Goal: Task Accomplishment & Management: Use online tool/utility

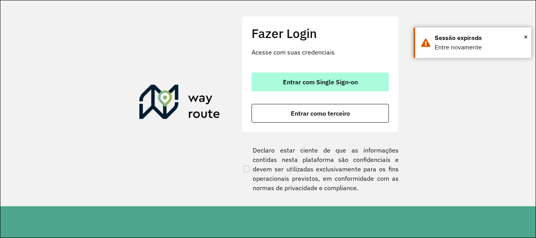
click at [269, 76] on button "Entrar com Single Sign-on" at bounding box center [320, 82] width 137 height 19
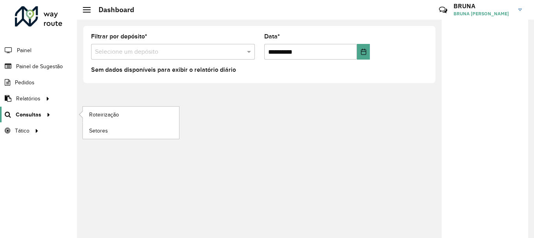
click at [33, 111] on span "Consultas" at bounding box center [29, 115] width 26 height 8
click at [109, 115] on span "Roteirização" at bounding box center [105, 115] width 32 height 8
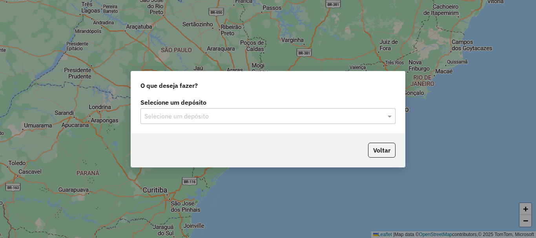
click at [241, 120] on hb-app "Aguarde... Pop-up bloqueado! Seu navegador bloqueou automáticamente a abertura …" at bounding box center [268, 119] width 536 height 238
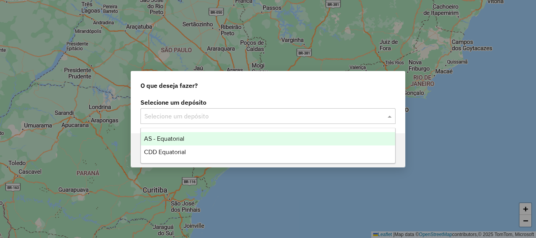
click at [240, 120] on input "text" at bounding box center [259, 116] width 231 height 9
click at [176, 138] on span "AS - Equatorial" at bounding box center [164, 138] width 40 height 7
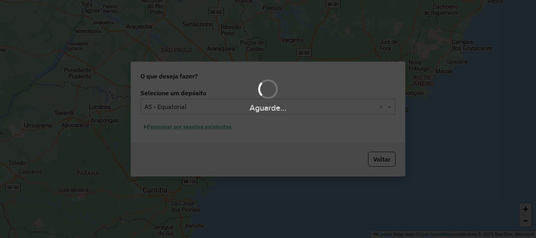
click at [198, 108] on div "Aguarde..." at bounding box center [268, 108] width 536 height 12
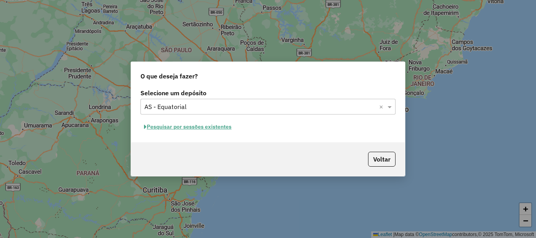
click at [198, 108] on input "text" at bounding box center [259, 106] width 231 height 9
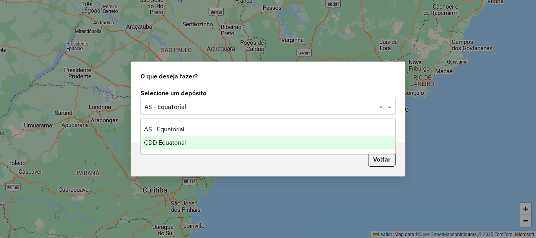
click at [178, 142] on span "CDD Equatorial" at bounding box center [165, 142] width 42 height 7
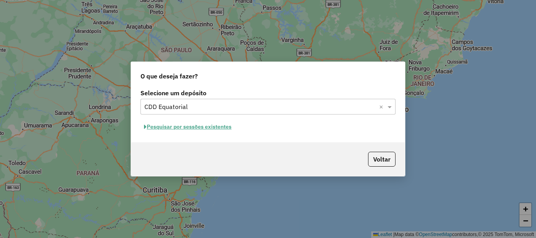
click at [275, 105] on input "text" at bounding box center [259, 106] width 231 height 9
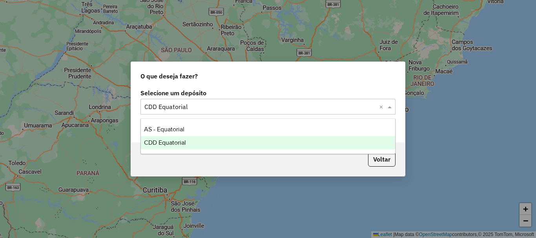
click at [205, 142] on div "CDD Equatorial" at bounding box center [268, 142] width 254 height 13
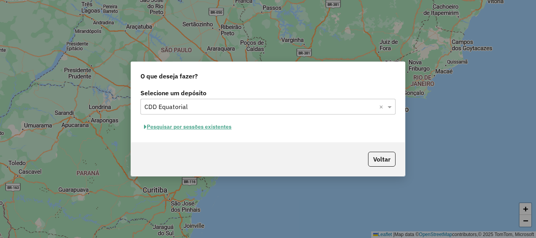
click at [188, 126] on button "Pesquisar por sessões existentes" at bounding box center [187, 127] width 95 height 12
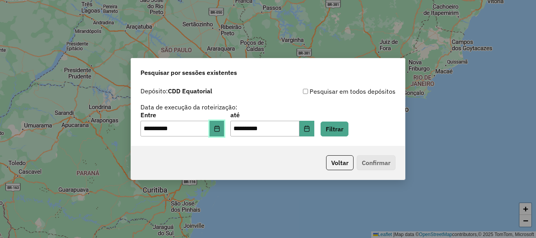
click at [220, 129] on icon "Choose Date" at bounding box center [217, 129] width 6 height 6
click at [326, 85] on div "**********" at bounding box center [268, 115] width 274 height 62
click at [343, 129] on button "Filtrar" at bounding box center [335, 129] width 28 height 15
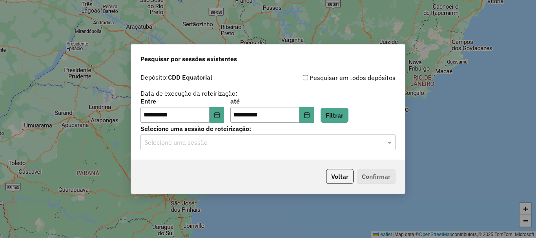
click at [335, 141] on input "text" at bounding box center [259, 142] width 231 height 9
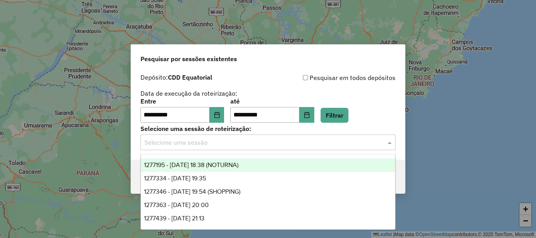
click at [213, 164] on span "1277195 - 17/09/2025 18:38 (NOTURNA)" at bounding box center [191, 165] width 95 height 7
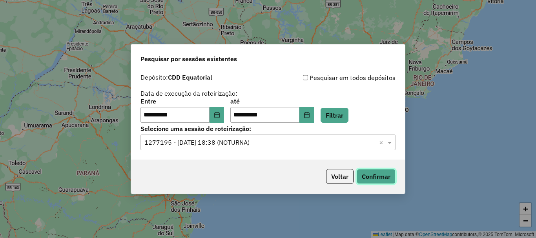
click at [357, 172] on button "Confirmar" at bounding box center [376, 176] width 39 height 15
click at [348, 145] on input "text" at bounding box center [259, 142] width 231 height 9
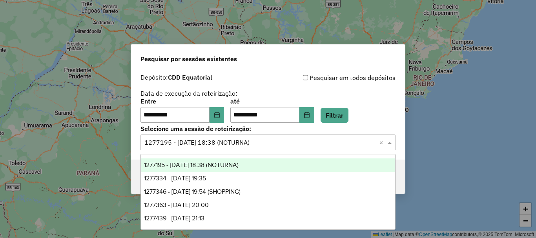
click at [279, 167] on div "1277195 - 17/09/2025 18:38 (NOTURNA)" at bounding box center [268, 165] width 254 height 13
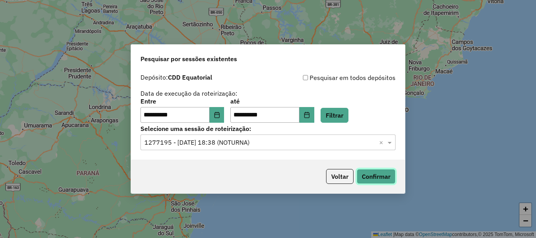
click at [366, 178] on button "Confirmar" at bounding box center [376, 176] width 39 height 15
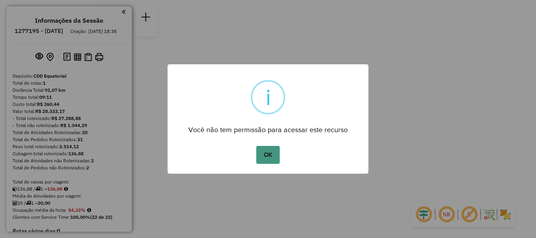
click at [269, 164] on button "OK" at bounding box center [267, 155] width 23 height 18
click at [263, 154] on button "OK" at bounding box center [267, 155] width 23 height 18
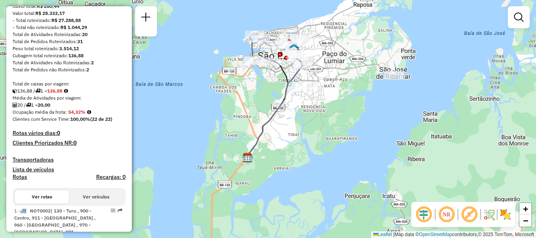
scroll to position [196, 0]
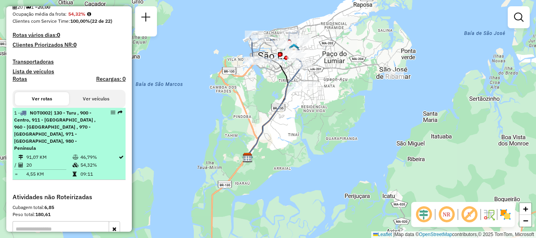
select select "**********"
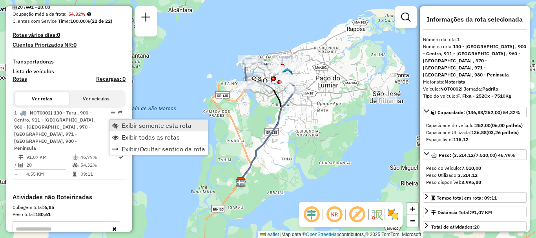
click at [115, 123] on span "Exibir somente esta rota" at bounding box center [115, 125] width 6 height 6
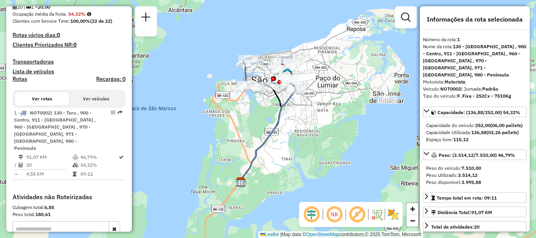
click at [317, 219] on em at bounding box center [311, 214] width 19 height 19
click at [334, 213] on em at bounding box center [334, 214] width 19 height 19
click at [391, 214] on img at bounding box center [393, 214] width 13 height 13
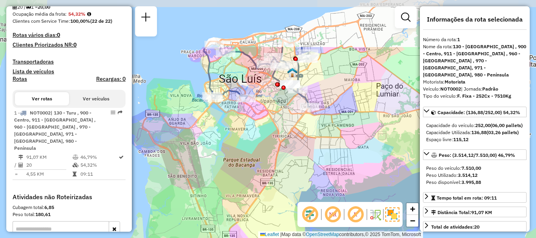
drag, startPoint x: 275, startPoint y: 53, endPoint x: 289, endPoint y: 124, distance: 72.4
click at [289, 124] on div "Janela de atendimento Grade de atendimento Capacidade Transportadoras Veículos …" at bounding box center [268, 119] width 536 height 238
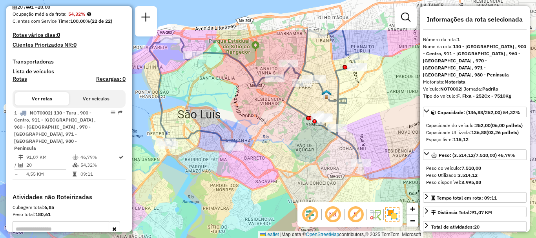
drag, startPoint x: 266, startPoint y: 102, endPoint x: 273, endPoint y: 157, distance: 54.7
click at [273, 157] on div "Janela de atendimento Grade de atendimento Capacidade Transportadoras Veículos …" at bounding box center [268, 119] width 536 height 238
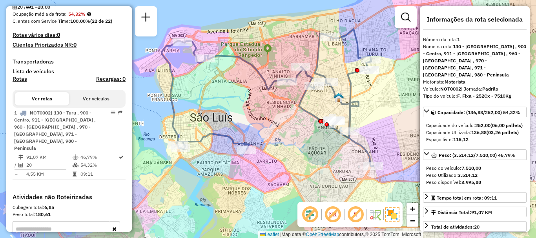
drag, startPoint x: 278, startPoint y: 136, endPoint x: 290, endPoint y: 139, distance: 12.6
click at [290, 139] on div "Janela de atendimento Grade de atendimento Capacidade Transportadoras Veículos …" at bounding box center [268, 119] width 536 height 238
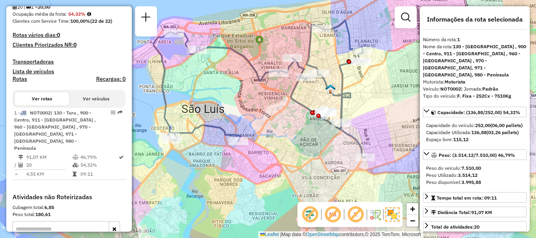
drag, startPoint x: 292, startPoint y: 132, endPoint x: 283, endPoint y: 124, distance: 11.9
click at [283, 124] on div "Janela de atendimento Grade de atendimento Capacidade Transportadoras Veículos …" at bounding box center [268, 119] width 536 height 238
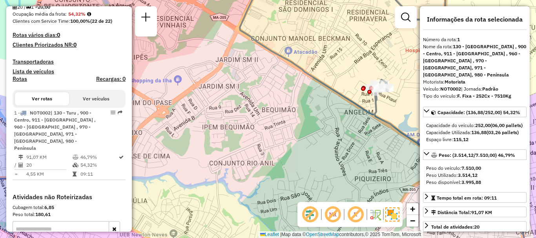
drag, startPoint x: 307, startPoint y: 112, endPoint x: 262, endPoint y: 109, distance: 45.2
click at [262, 109] on div "Janela de atendimento Grade de atendimento Capacidade Transportadoras Veículos …" at bounding box center [268, 119] width 536 height 238
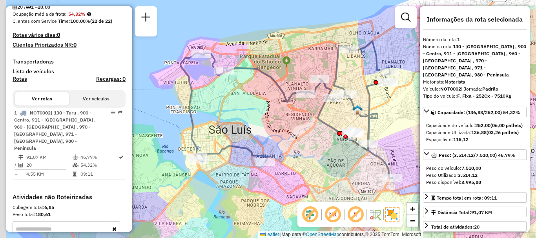
drag, startPoint x: 267, startPoint y: 102, endPoint x: 328, endPoint y: 132, distance: 68.3
click at [328, 132] on div "Janela de atendimento Grade de atendimento Capacidade Transportadoras Veículos …" at bounding box center [268, 119] width 536 height 238
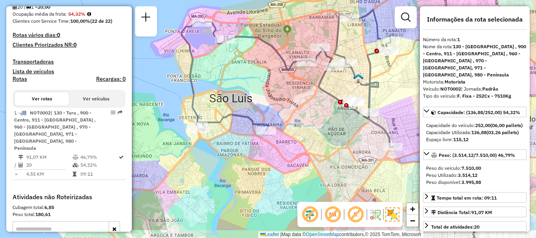
drag, startPoint x: 331, startPoint y: 160, endPoint x: 332, endPoint y: 129, distance: 31.8
click at [332, 129] on div "Janela de atendimento Grade de atendimento Capacidade Transportadoras Veículos …" at bounding box center [268, 119] width 536 height 238
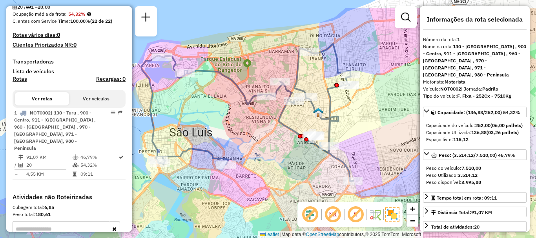
drag, startPoint x: 323, startPoint y: 141, endPoint x: 292, endPoint y: 173, distance: 44.7
click at [292, 173] on div "Janela de atendimento Grade de atendimento Capacidade Transportadoras Veículos …" at bounding box center [268, 119] width 536 height 238
